Goal: Transaction & Acquisition: Purchase product/service

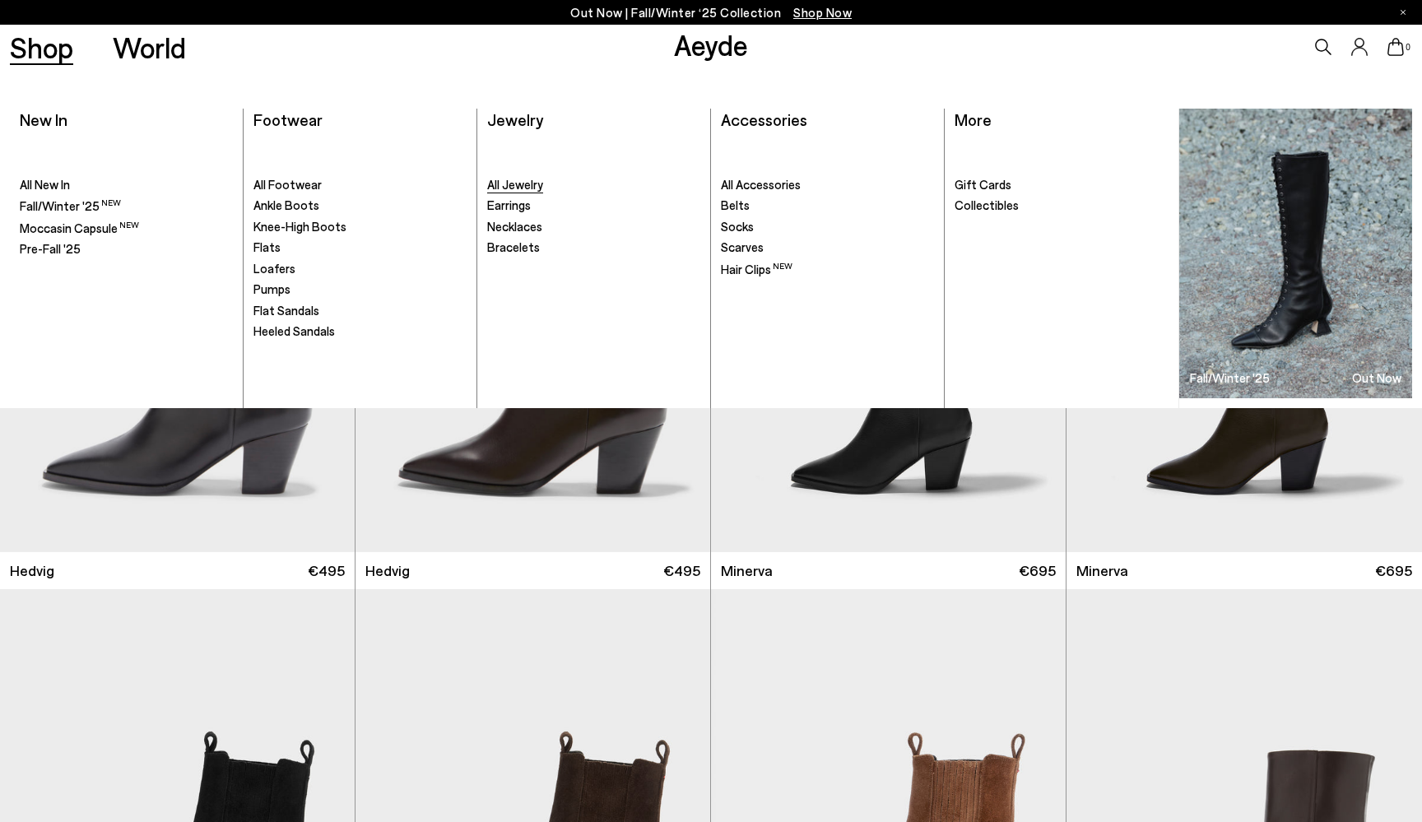
click at [504, 184] on span "All Jewelry" at bounding box center [515, 184] width 56 height 15
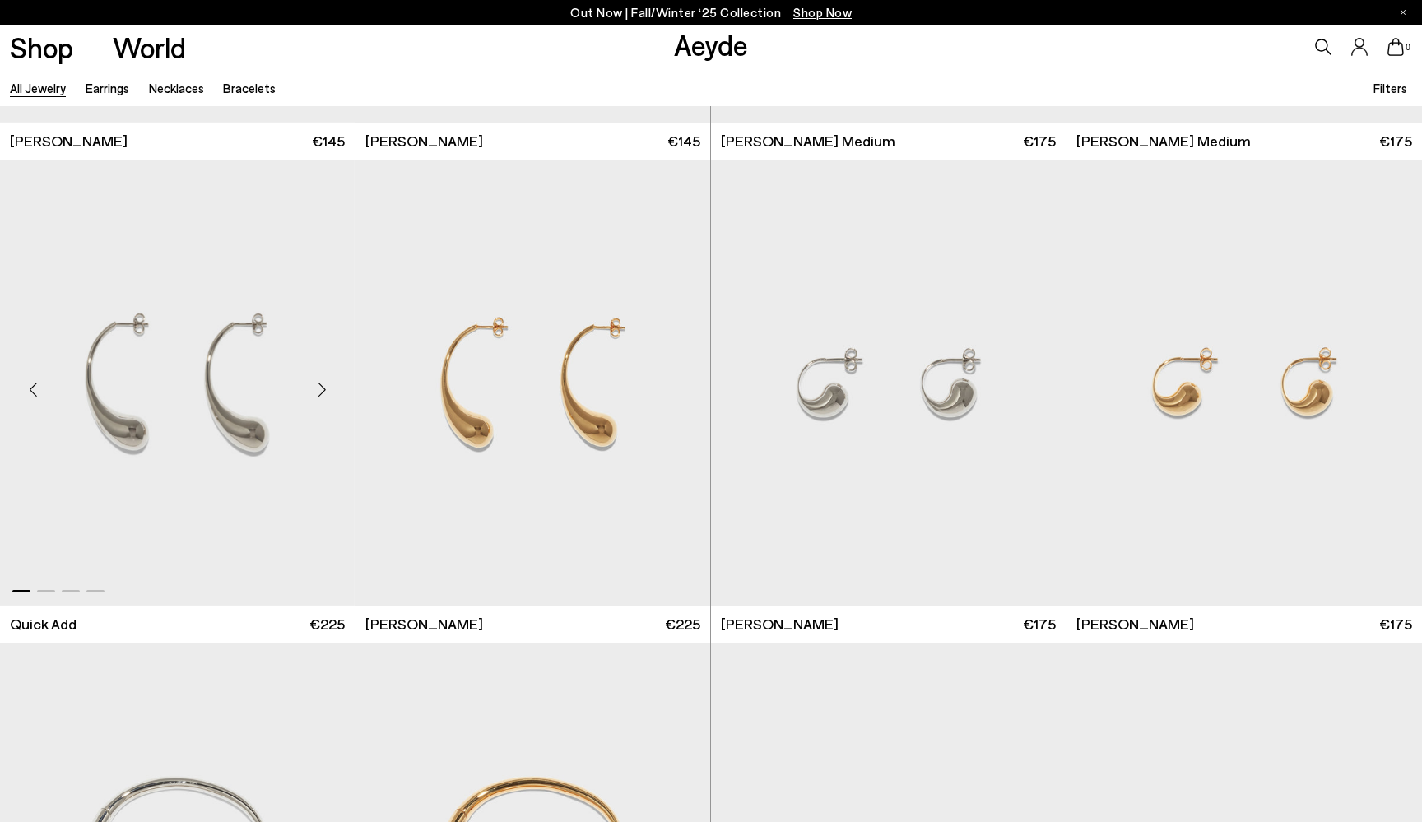
scroll to position [1385, 0]
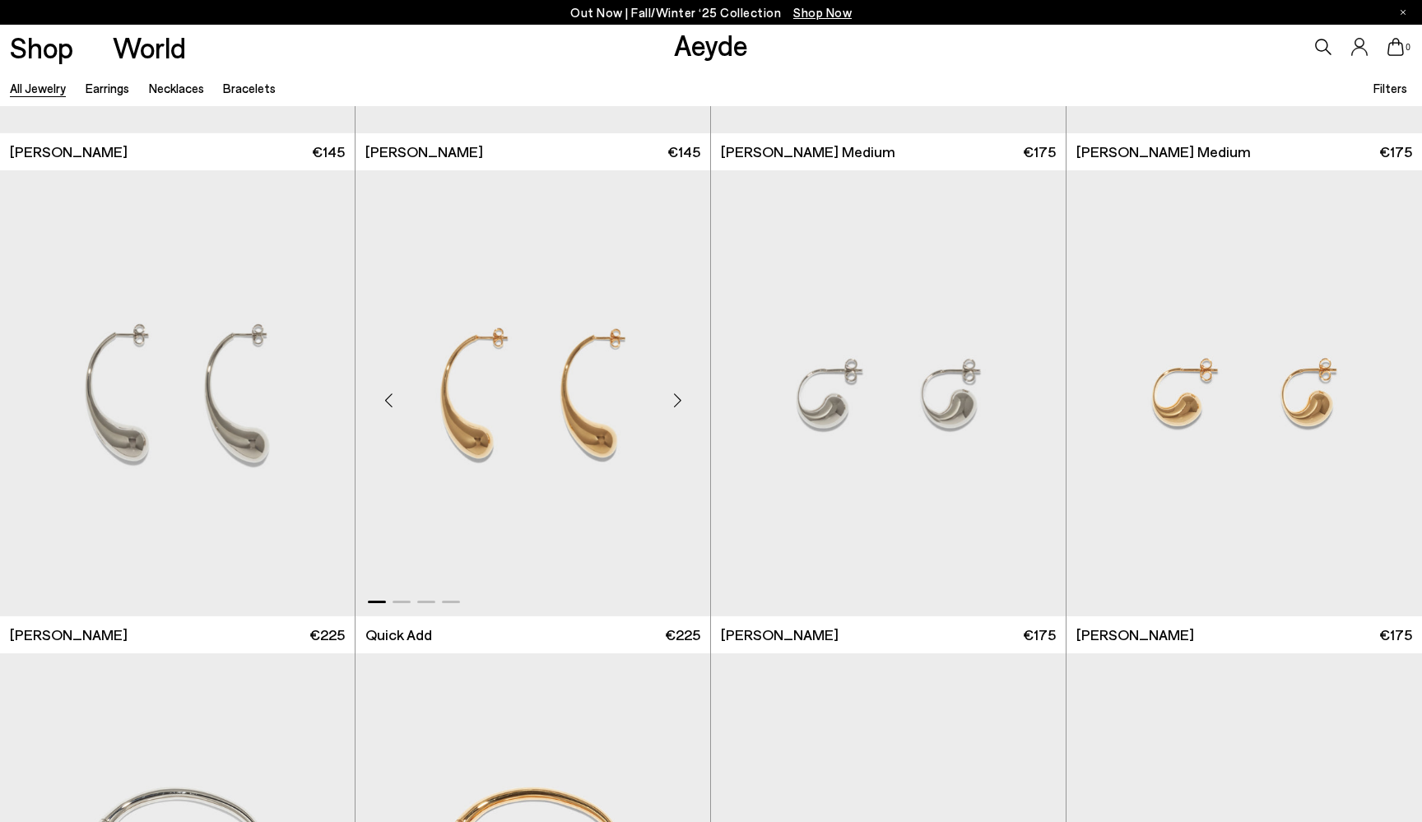
click at [678, 396] on div "Next slide" at bounding box center [677, 399] width 49 height 49
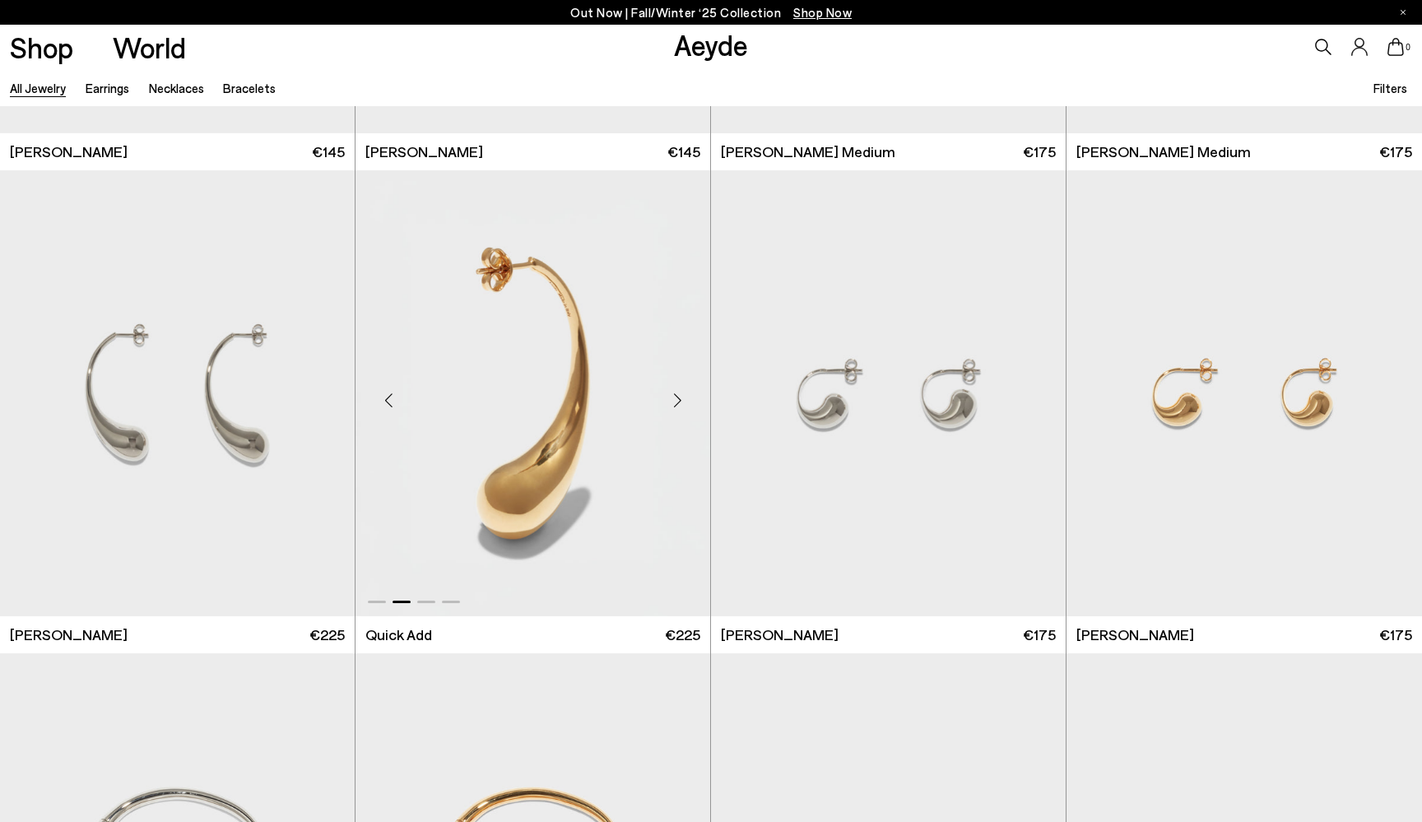
click at [678, 396] on div "Next slide" at bounding box center [677, 399] width 49 height 49
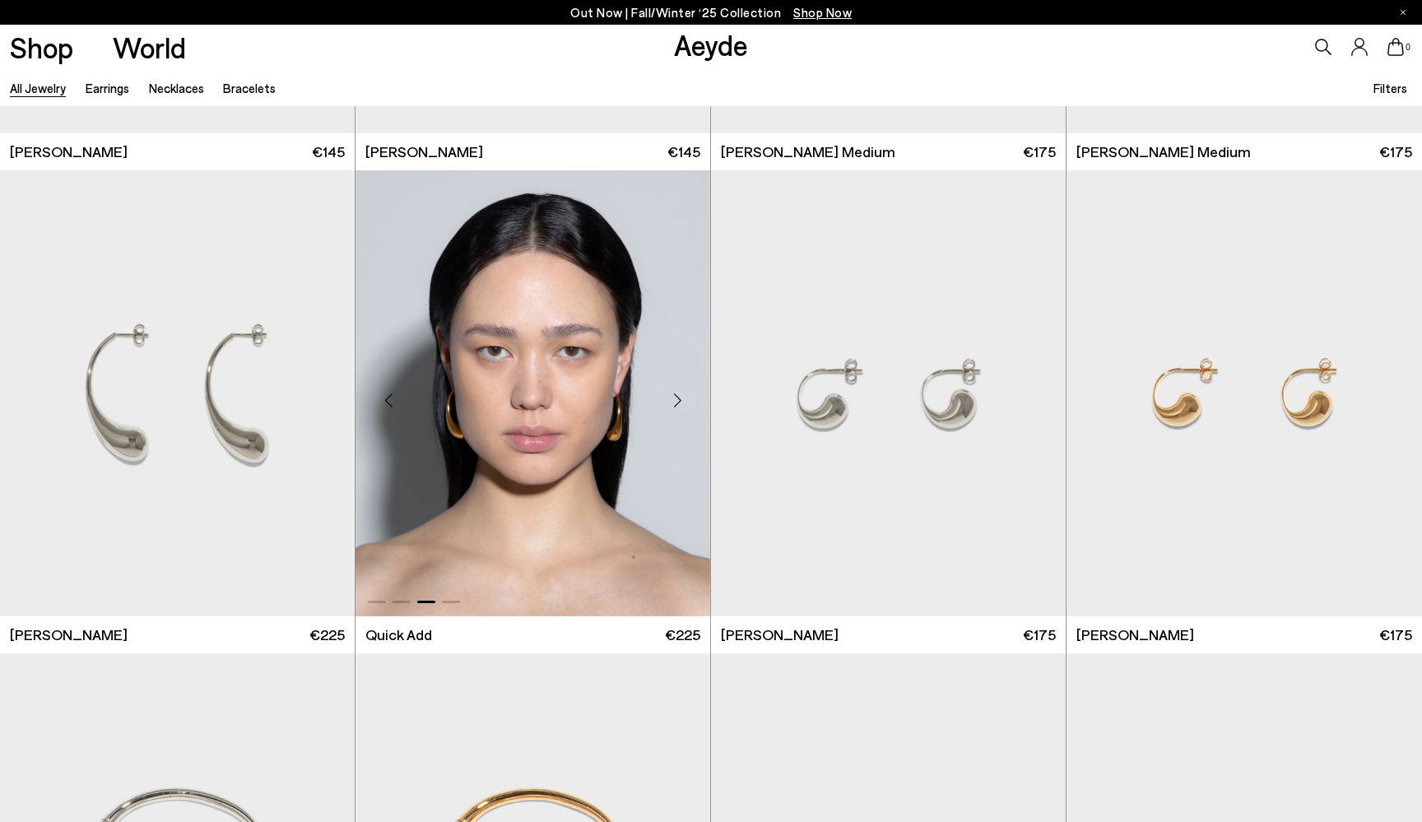
click at [678, 396] on div "Next slide" at bounding box center [677, 399] width 49 height 49
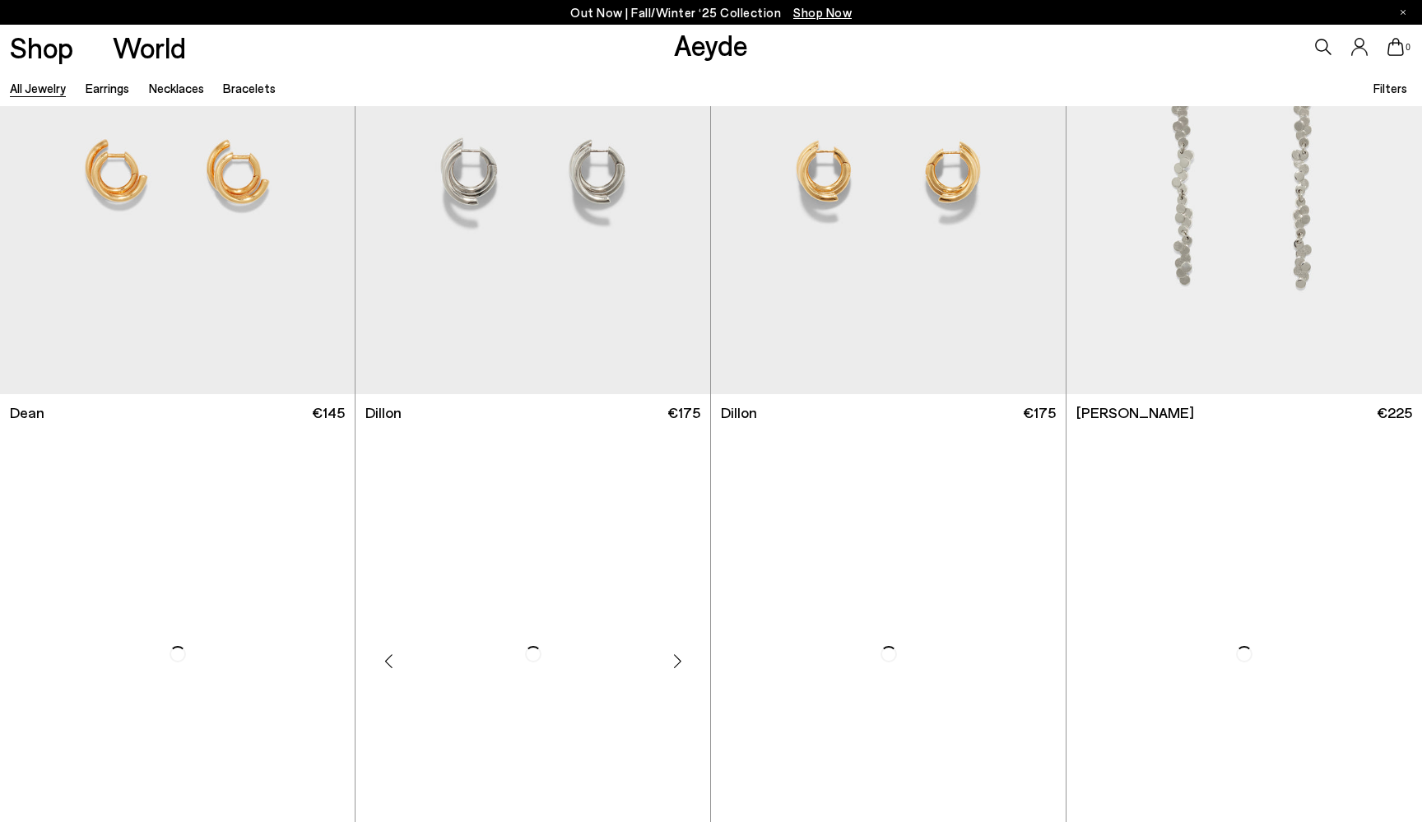
scroll to position [4134, 0]
